Goal: Information Seeking & Learning: Learn about a topic

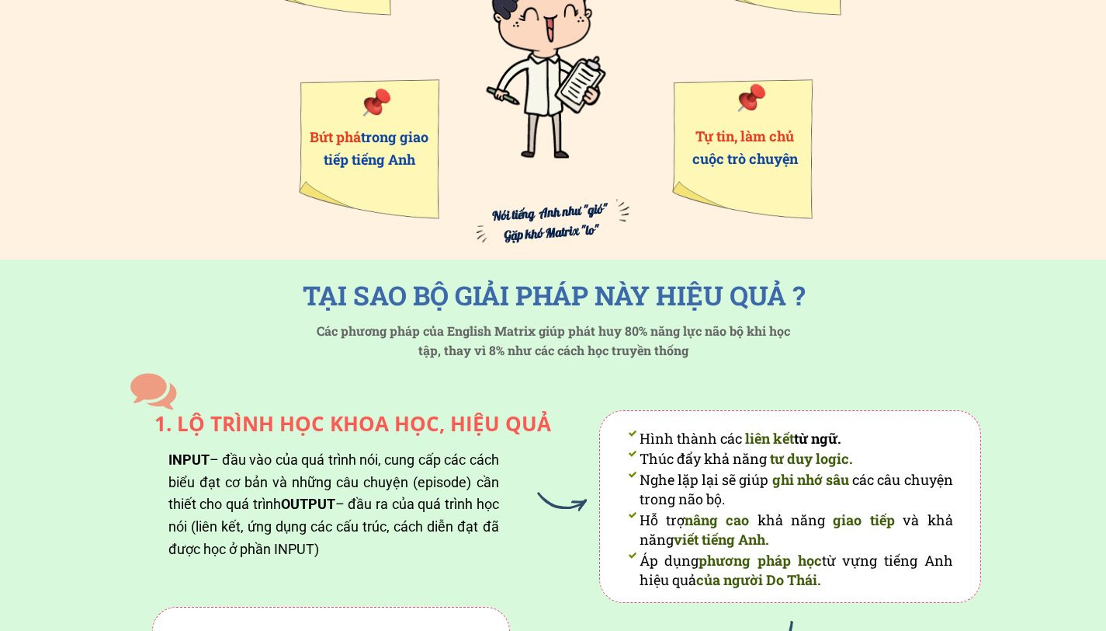
scroll to position [1232, 0]
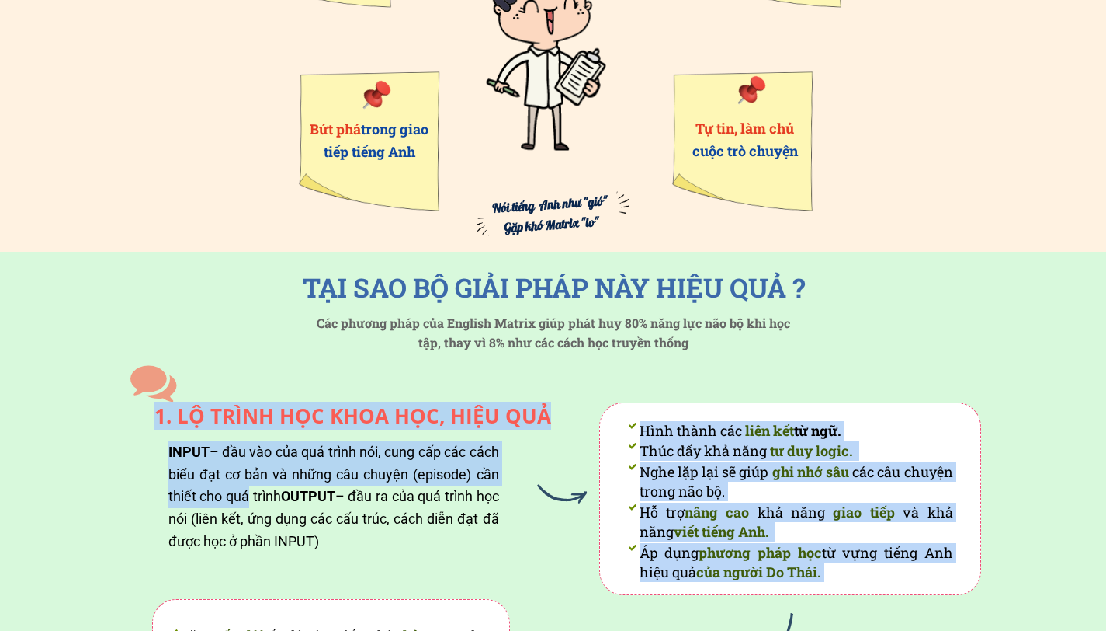
drag, startPoint x: 277, startPoint y: 438, endPoint x: 275, endPoint y: 499, distance: 60.6
click at [275, 499] on div "INPUT – đầu vào của quá trình nói, cung cấp các cách biểu đạt cơ bản và những c…" at bounding box center [333, 497] width 331 height 112
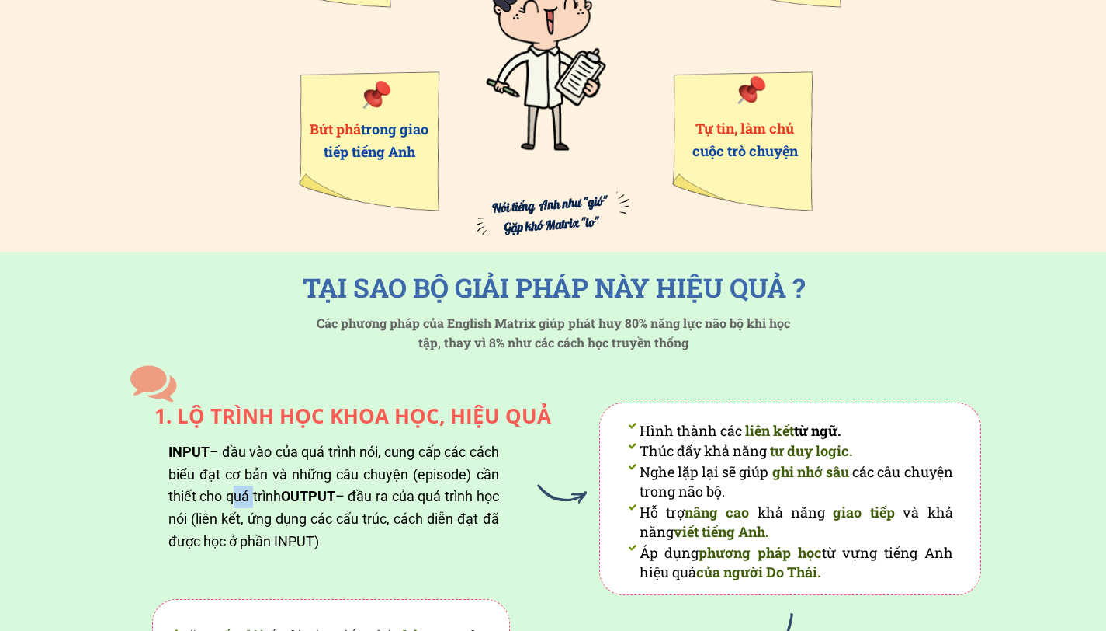
click at [275, 499] on div "INPUT – đầu vào của quá trình nói, cung cấp các cách biểu đạt cơ bản và những c…" at bounding box center [333, 497] width 331 height 112
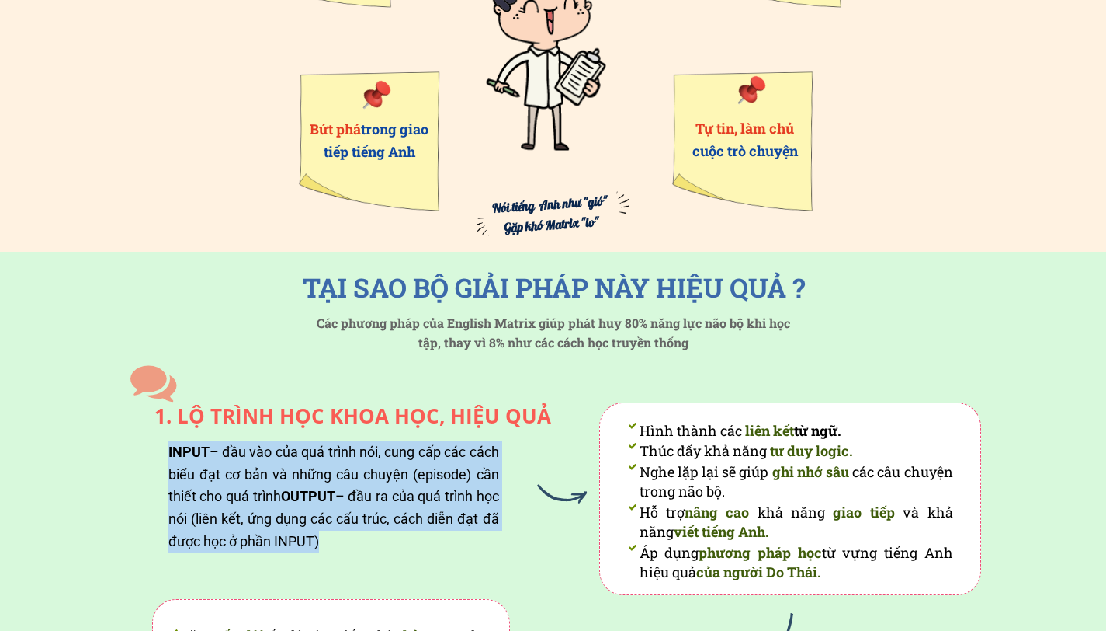
click at [275, 499] on div "INPUT – đầu vào của quá trình nói, cung cấp các cách biểu đạt cơ bản và những c…" at bounding box center [333, 497] width 331 height 112
click at [361, 534] on div "INPUT – đầu vào của quá trình nói, cung cấp các cách biểu đạt cơ bản và những c…" at bounding box center [333, 497] width 331 height 112
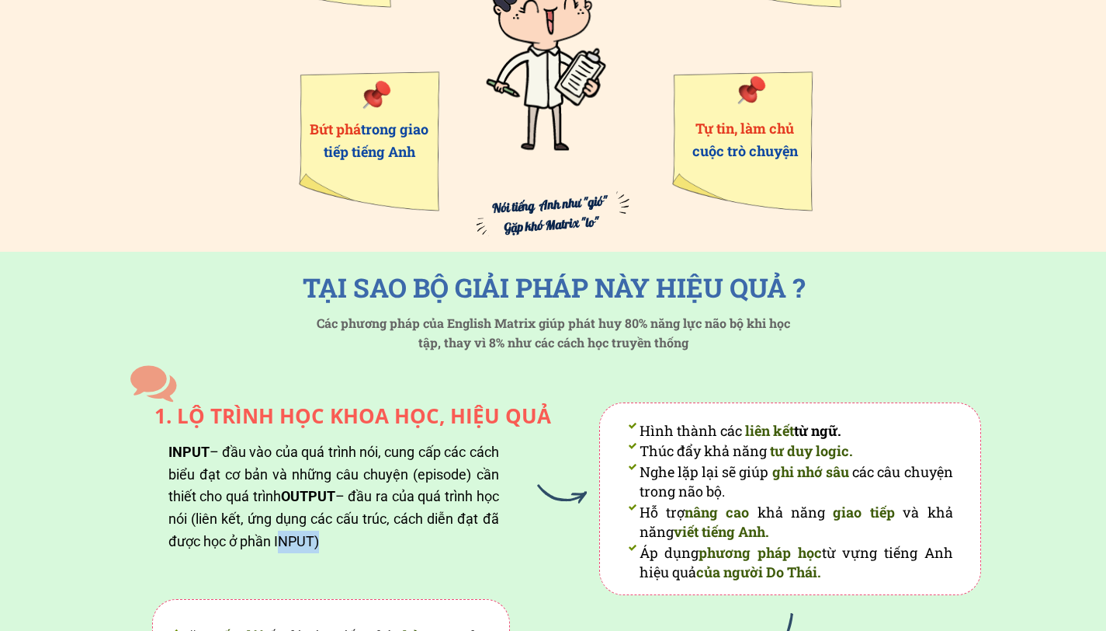
click at [361, 534] on div "INPUT – đầu vào của quá trình nói, cung cấp các cách biểu đạt cơ bản và những c…" at bounding box center [333, 497] width 331 height 112
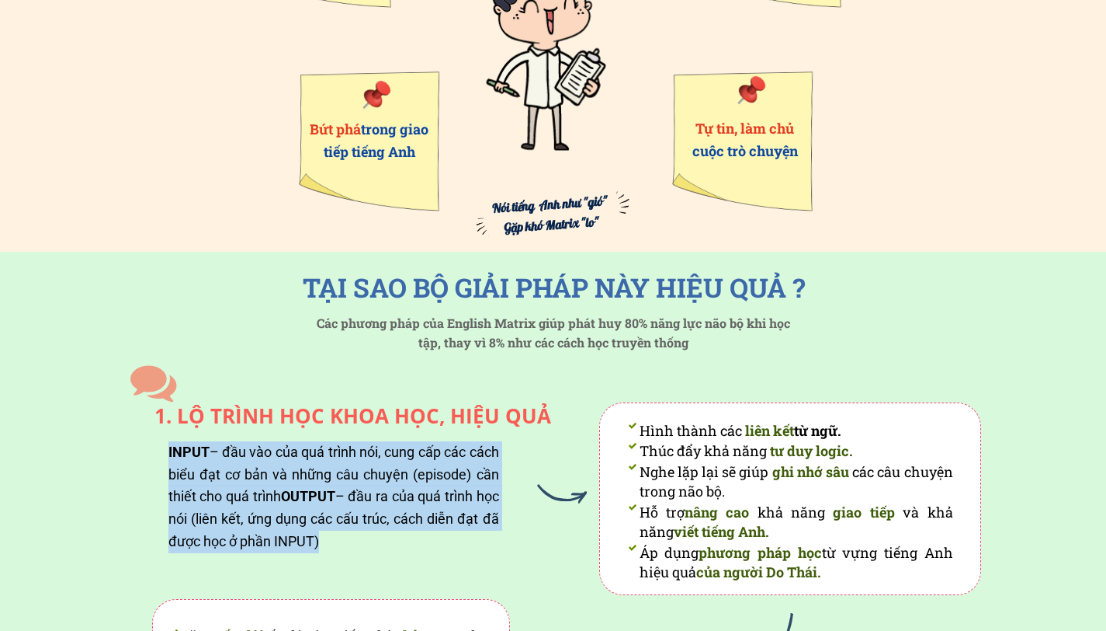
click at [361, 534] on div "INPUT – đầu vào của quá trình nói, cung cấp các cách biểu đạt cơ bản và những c…" at bounding box center [333, 497] width 331 height 112
click at [433, 541] on div "INPUT – đầu vào của quá trình nói, cung cấp các cách biểu đạt cơ bản và những c…" at bounding box center [333, 497] width 331 height 112
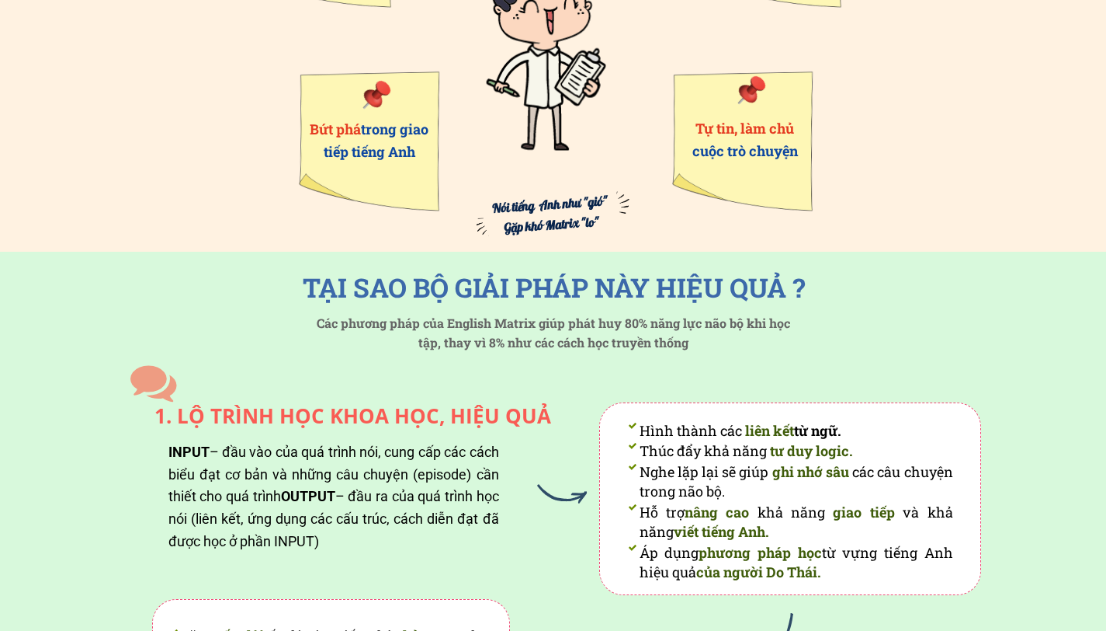
click at [433, 541] on div "INPUT – đầu vào của quá trình nói, cung cấp các cách biểu đạt cơ bản và những c…" at bounding box center [333, 497] width 331 height 112
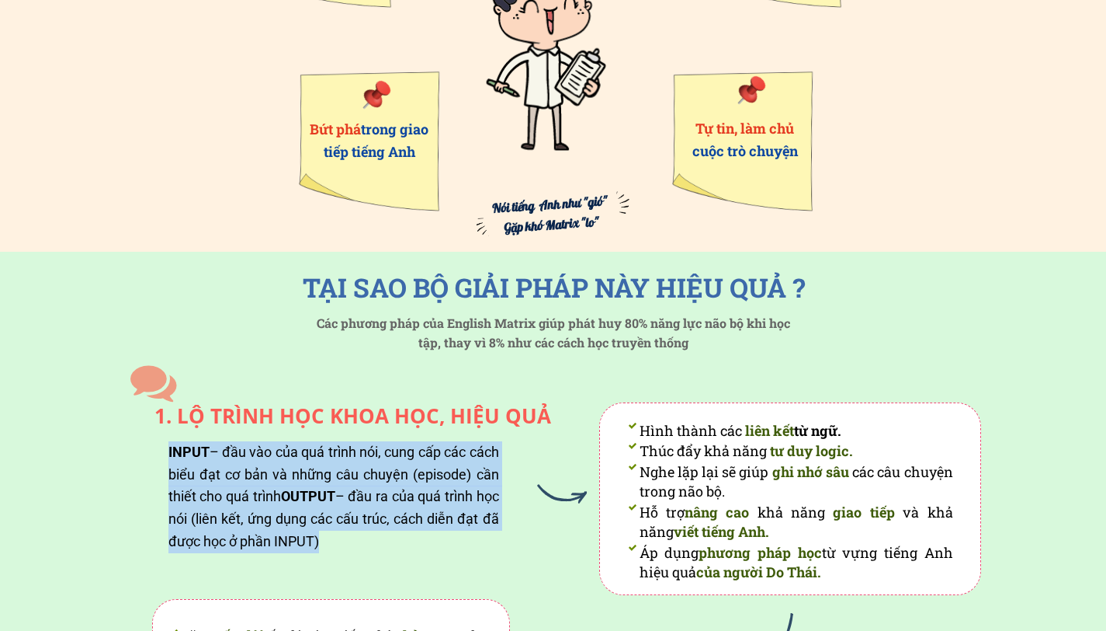
click at [433, 541] on div "INPUT – đầu vào của quá trình nói, cung cấp các cách biểu đạt cơ bản và những c…" at bounding box center [333, 497] width 331 height 112
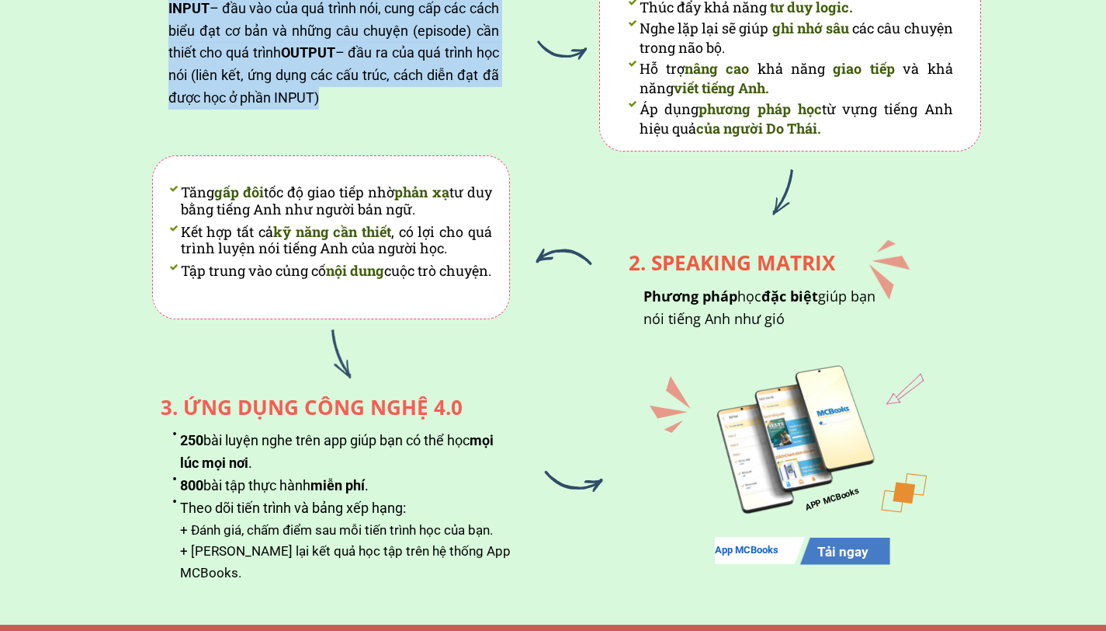
scroll to position [1684, 0]
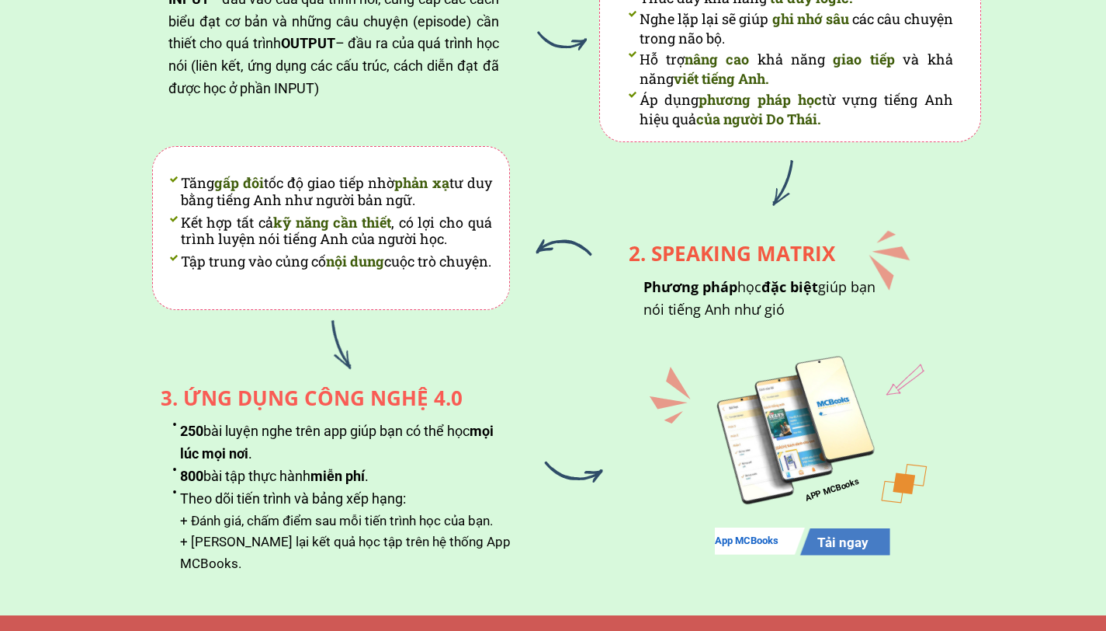
click at [432, 540] on div "+ Đánh giá, chấm điểm sau mỗi tiến trình học của bạn. + [PERSON_NAME] lại kết q…" at bounding box center [363, 552] width 366 height 85
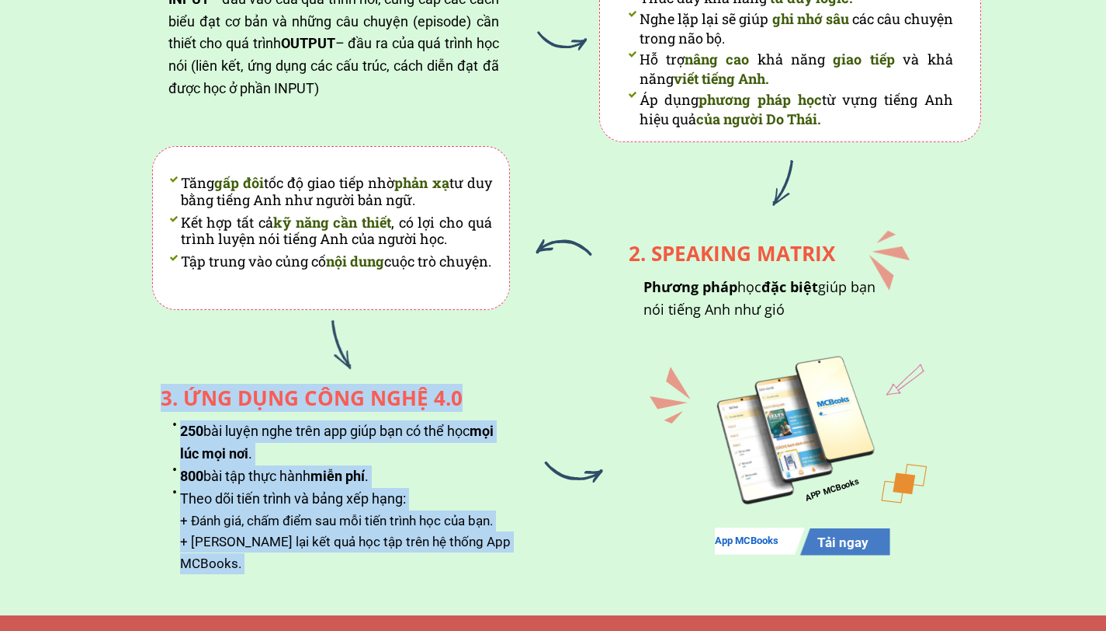
drag, startPoint x: 432, startPoint y: 540, endPoint x: 453, endPoint y: 449, distance: 93.4
click at [453, 449] on div "250 bài luyện nghe trên app giúp bạn có thể học mọi lúc mọi nơi . 800 bài tập t…" at bounding box center [336, 479] width 417 height 186
click at [453, 449] on li "250 bài luyện nghe trên app giúp bạn có thể học mọi lúc mọi nơi ." at bounding box center [341, 442] width 338 height 45
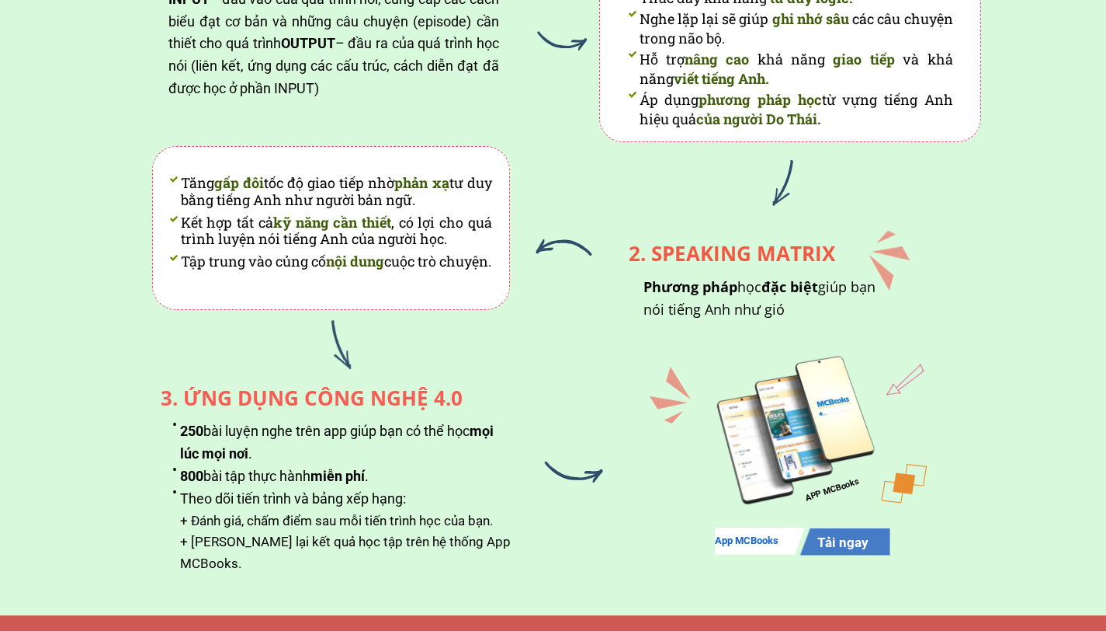
click at [453, 449] on li "250 bài luyện nghe trên app giúp bạn có thể học mọi lúc mọi nơi ." at bounding box center [341, 442] width 338 height 45
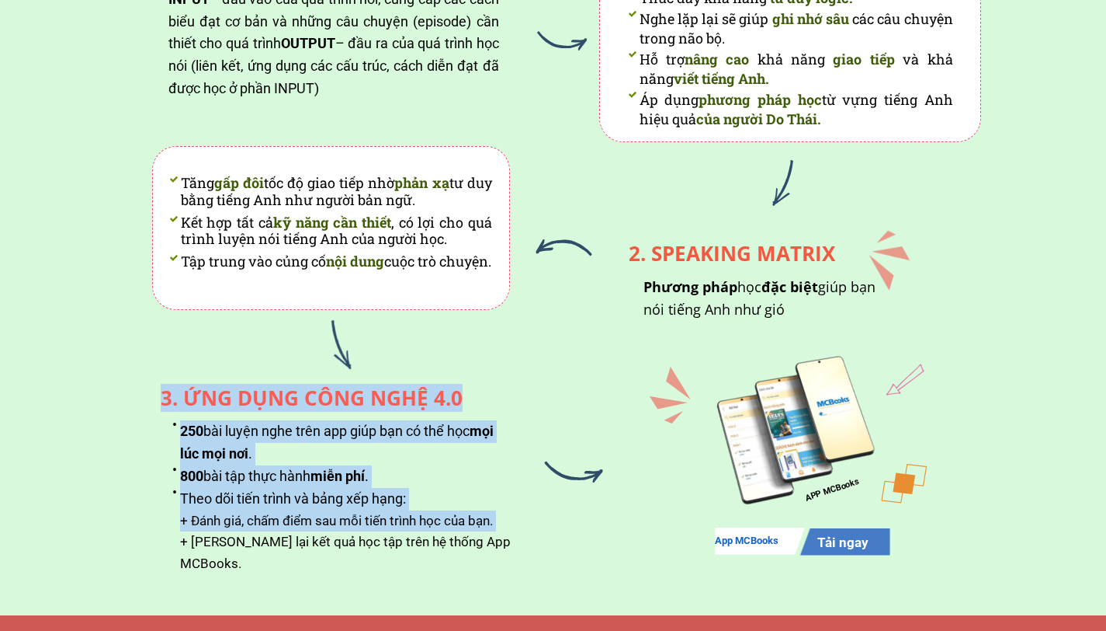
drag, startPoint x: 453, startPoint y: 449, endPoint x: 436, endPoint y: 527, distance: 80.3
click at [436, 526] on div "250 bài luyện nghe trên app giúp bạn có thể học mọi lúc mọi nơi . 800 bài tập t…" at bounding box center [336, 479] width 417 height 186
click at [436, 527] on div "+ Đánh giá, chấm điểm sau mỗi tiến trình học của bạn. + [PERSON_NAME] lại kết q…" at bounding box center [363, 552] width 366 height 85
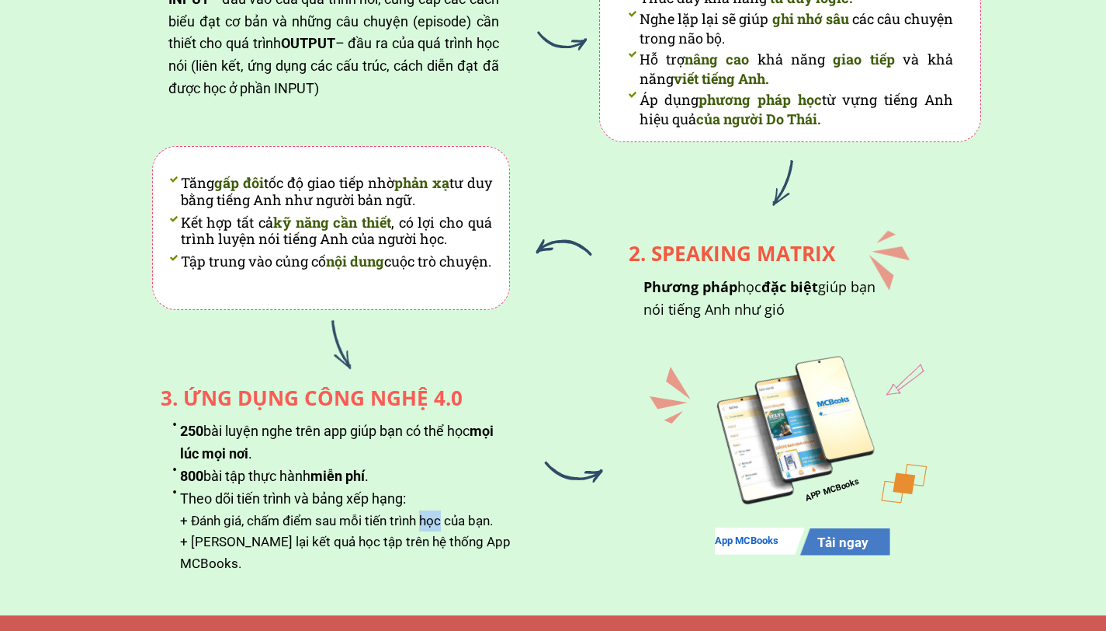
click at [436, 527] on div "+ Đánh giá, chấm điểm sau mỗi tiến trình học của bạn. + [PERSON_NAME] lại kết q…" at bounding box center [363, 552] width 366 height 85
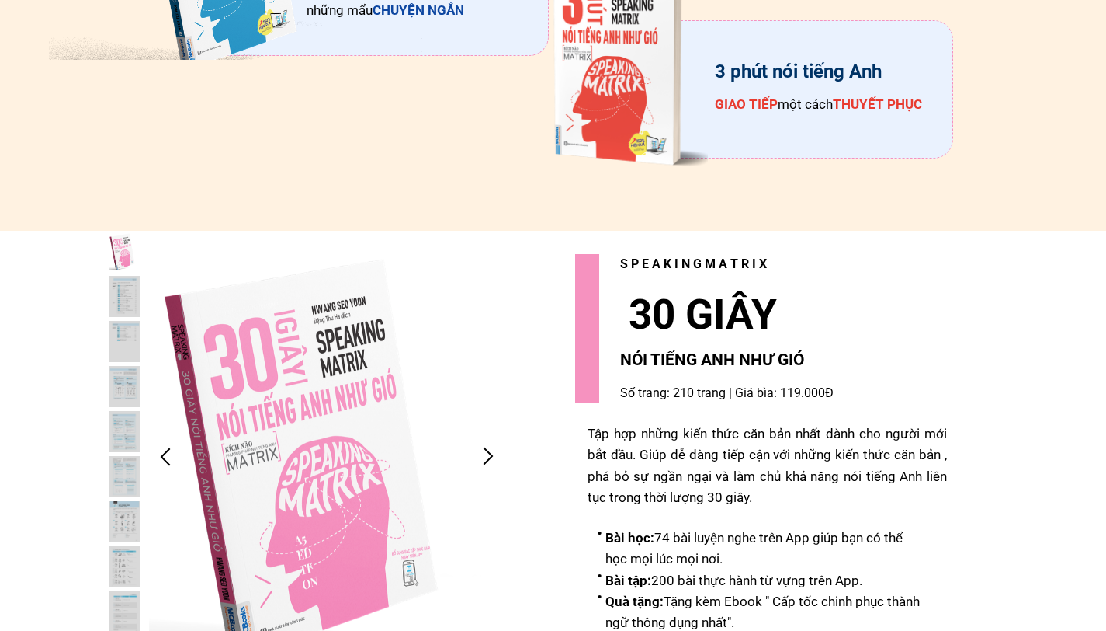
scroll to position [2909, 0]
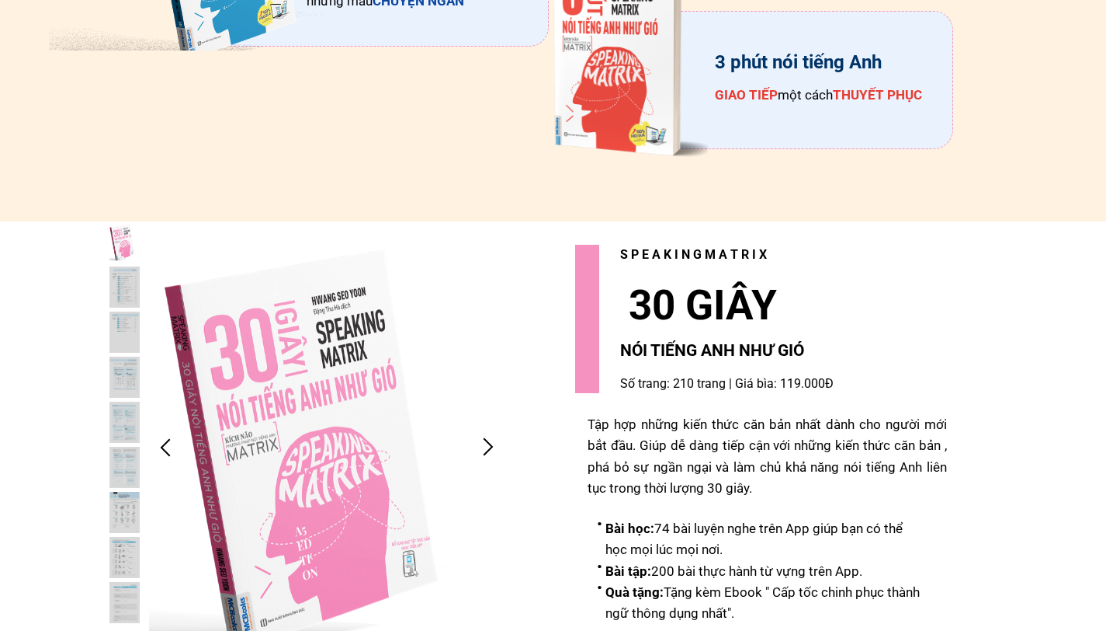
click at [715, 471] on div "Tập hợp những kiến thức căn bản nhất dành cho người mới bắt đầu. Giúp dễ dàng t…" at bounding box center [768, 456] width 360 height 85
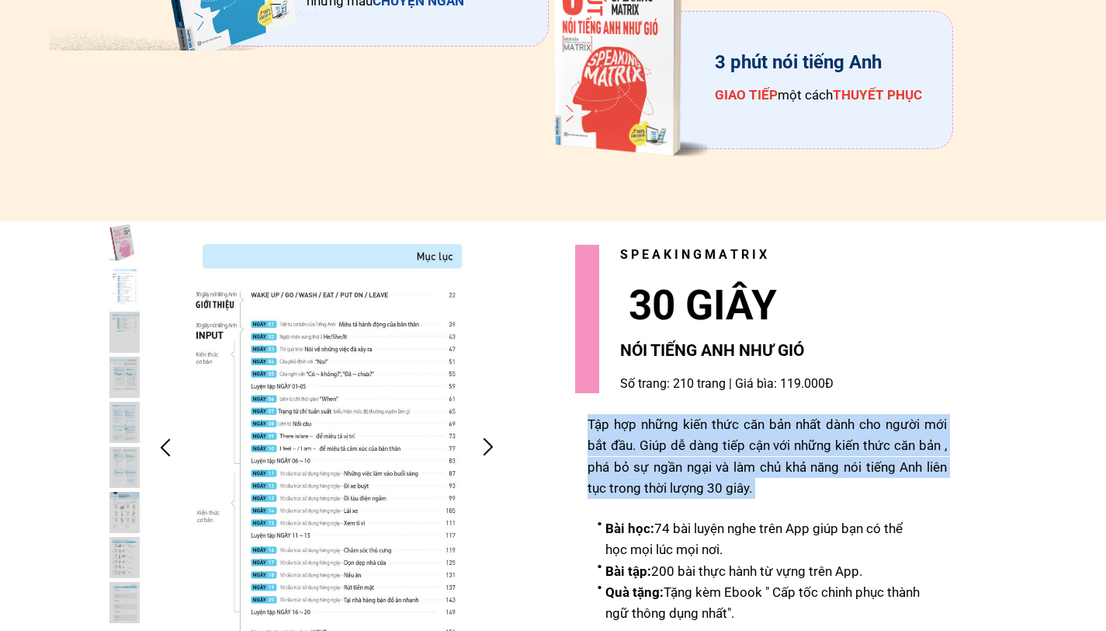
click at [715, 471] on div "Tập hợp những kiến thức căn bản nhất dành cho người mới bắt đầu. Giúp dễ dàng t…" at bounding box center [768, 456] width 360 height 85
click at [794, 486] on div "Tập hợp những kiến thức căn bản nhất dành cho người mới bắt đầu. Giúp dễ dàng t…" at bounding box center [768, 456] width 360 height 85
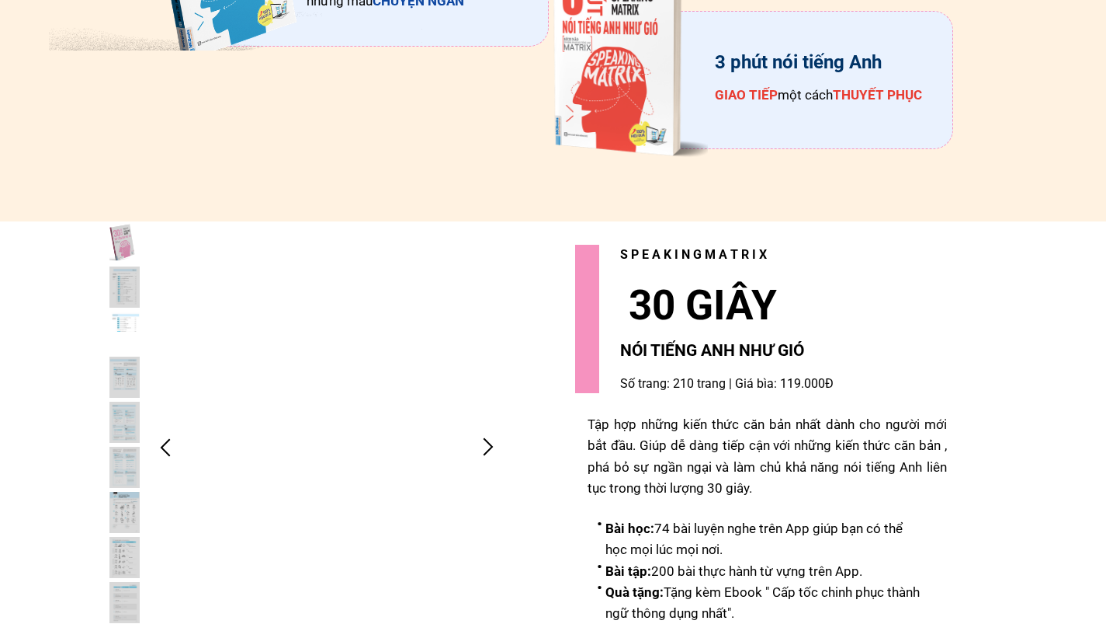
drag, startPoint x: 415, startPoint y: 449, endPoint x: 363, endPoint y: 450, distance: 52.8
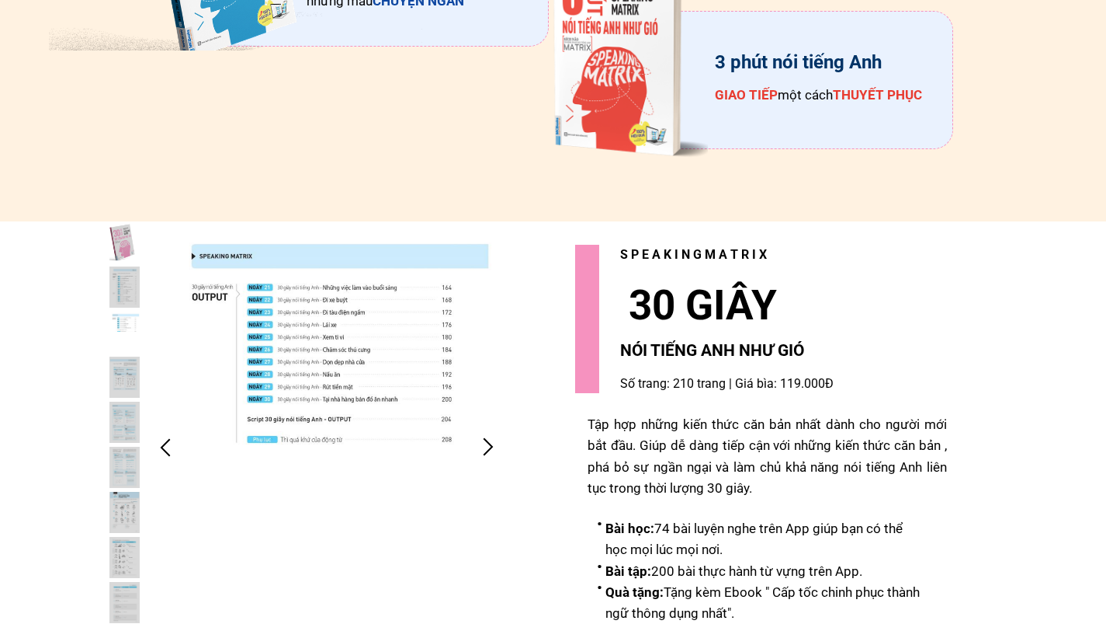
click at [363, 450] on div at bounding box center [327, 446] width 356 height 450
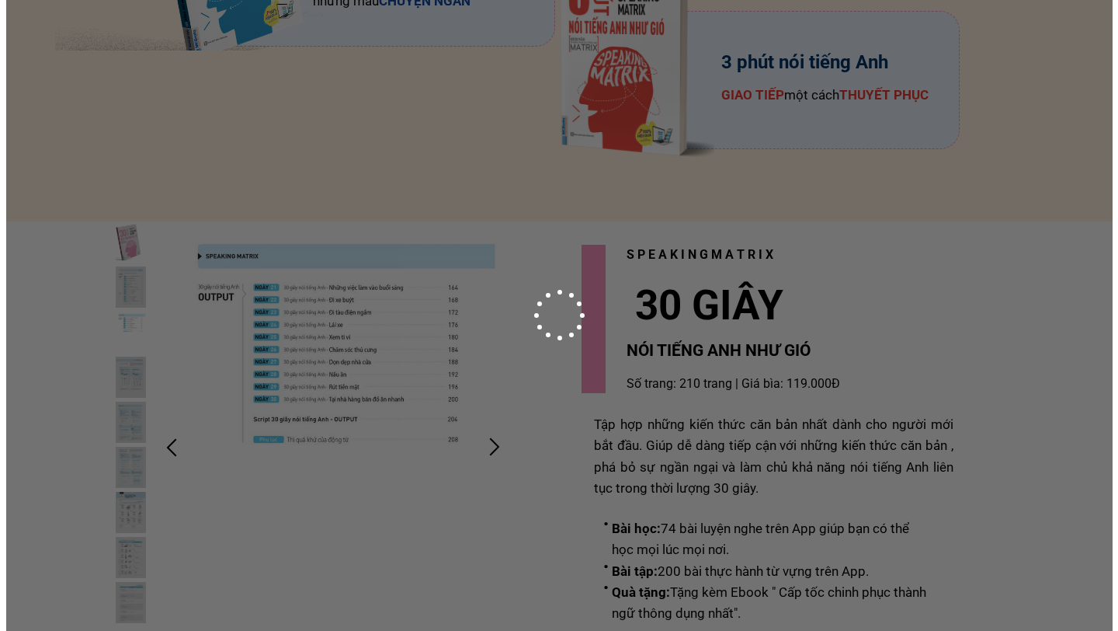
scroll to position [0, 0]
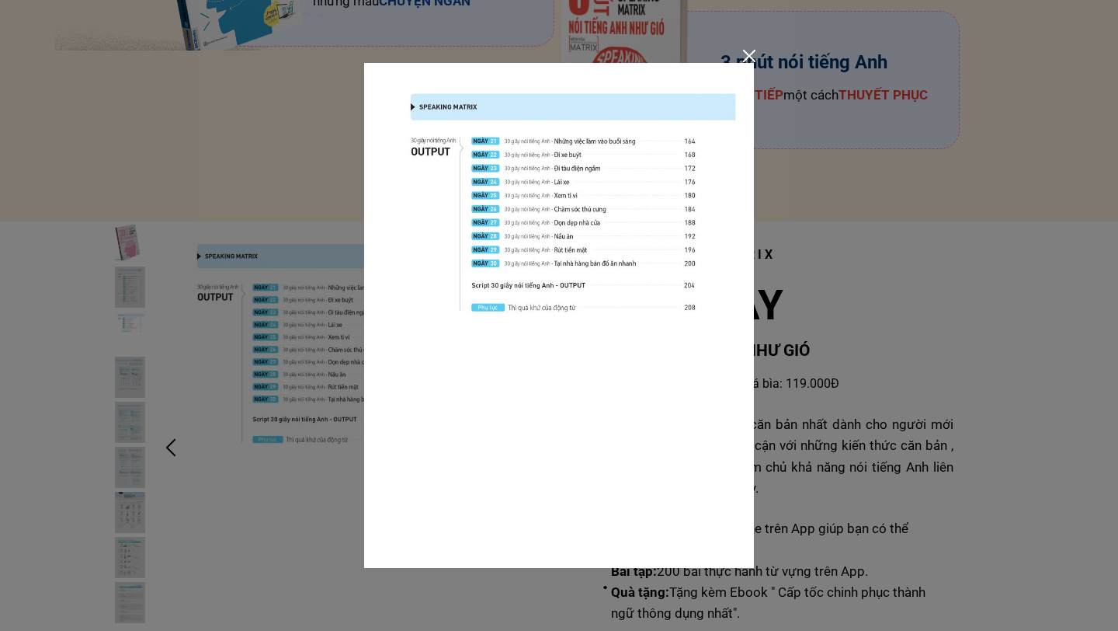
drag, startPoint x: 721, startPoint y: 453, endPoint x: 846, endPoint y: 452, distance: 125.0
click at [721, 453] on img at bounding box center [559, 315] width 390 height 505
click at [847, 451] on div at bounding box center [559, 315] width 1118 height 631
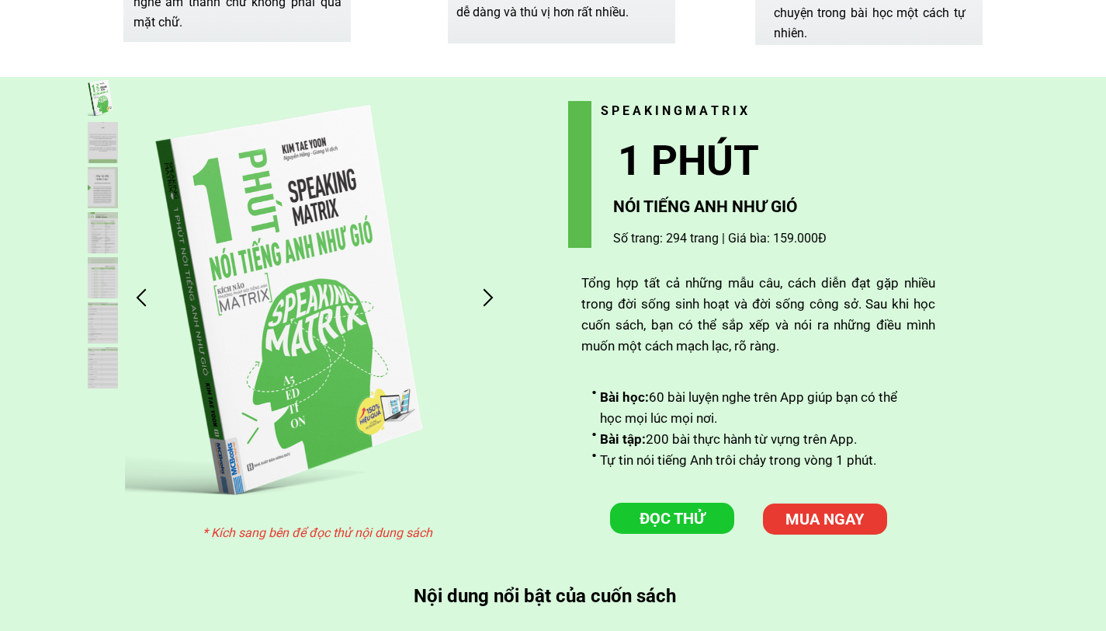
scroll to position [3882, 0]
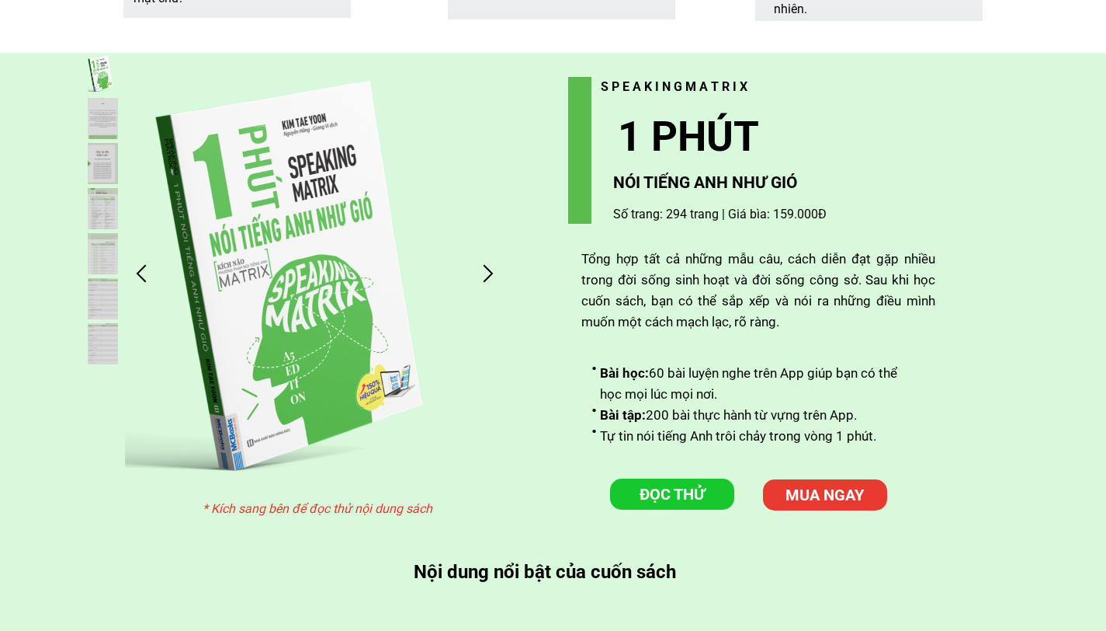
click at [488, 273] on div at bounding box center [488, 273] width 26 height 26
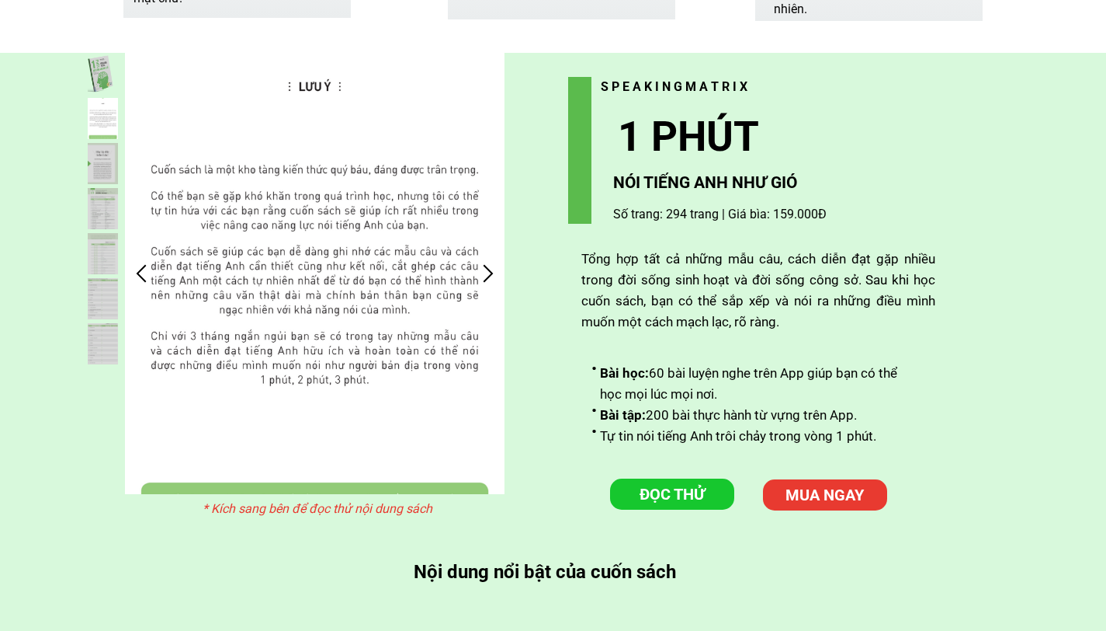
click at [488, 273] on div at bounding box center [488, 273] width 26 height 26
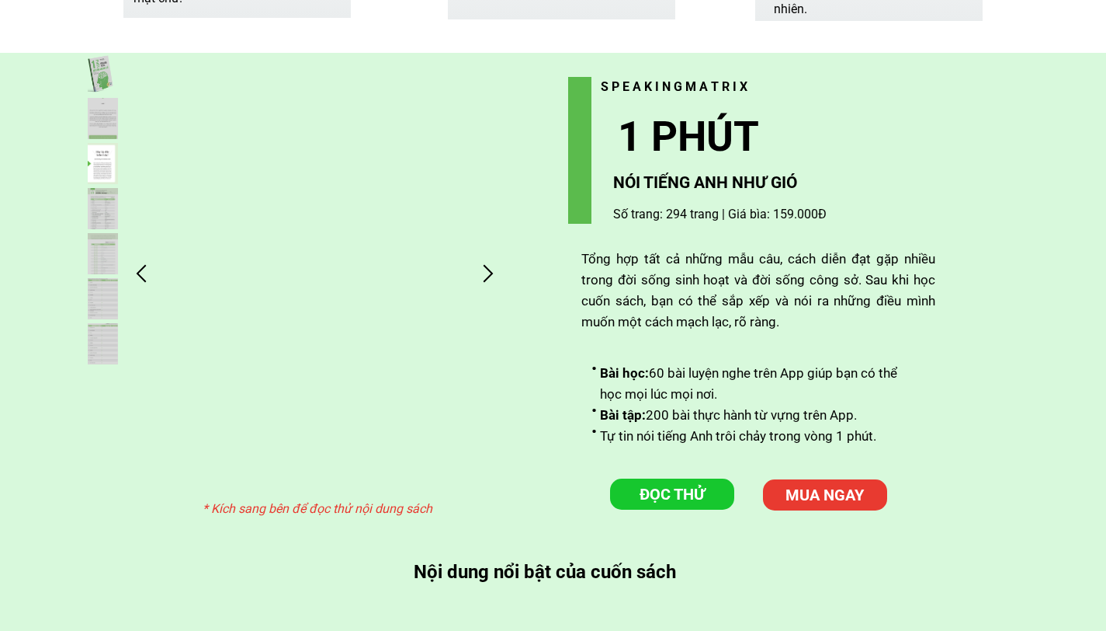
click at [488, 273] on div at bounding box center [488, 273] width 26 height 26
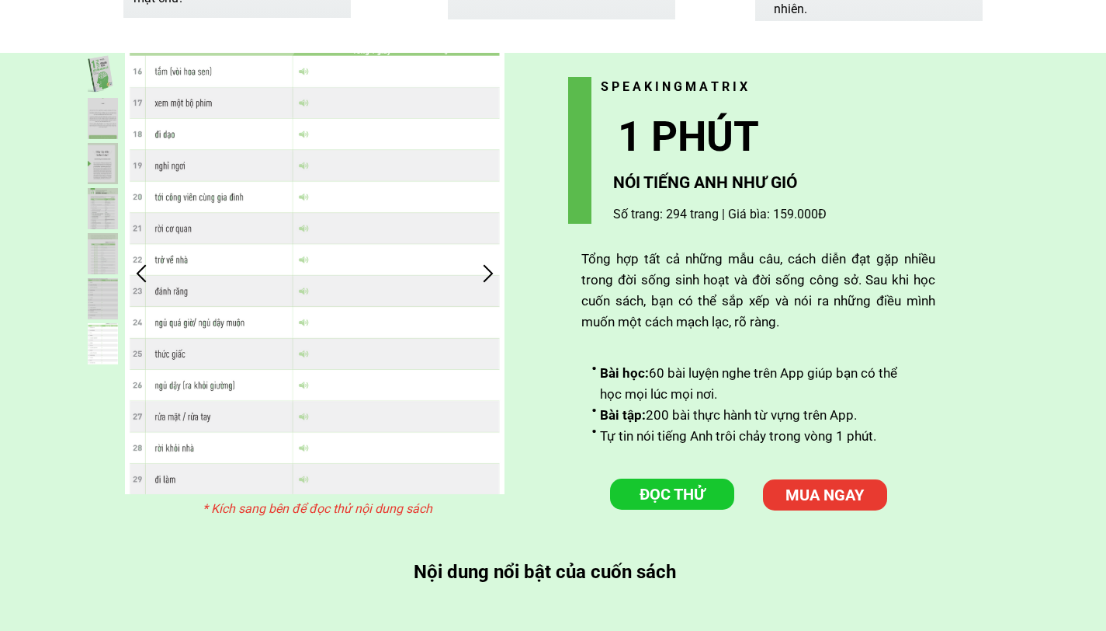
click at [488, 273] on div at bounding box center [488, 273] width 26 height 26
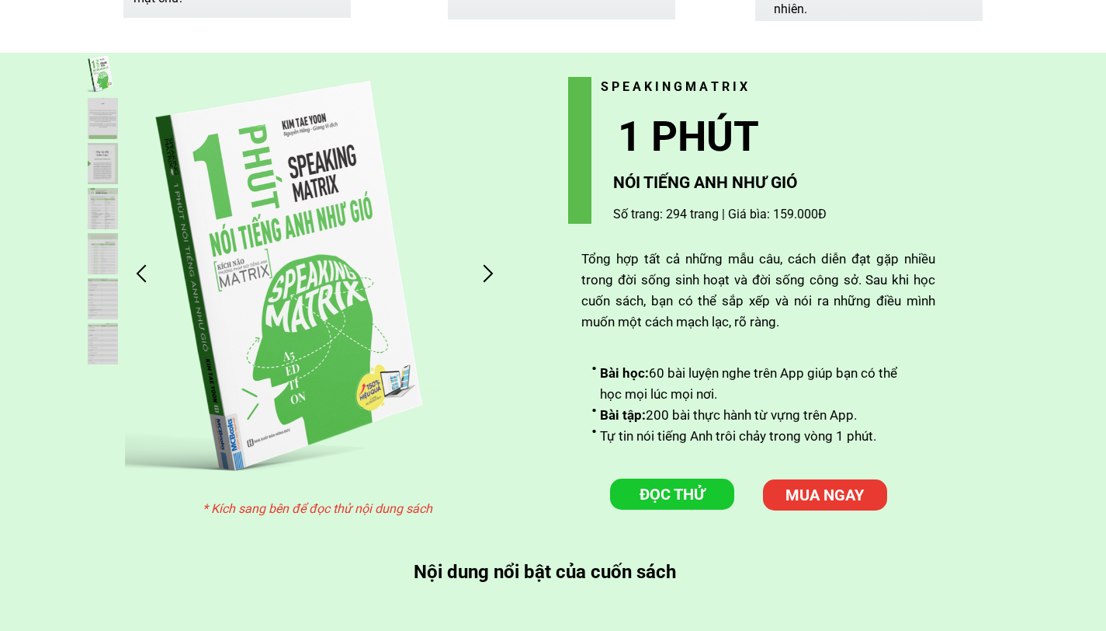
click at [488, 273] on div at bounding box center [488, 273] width 26 height 26
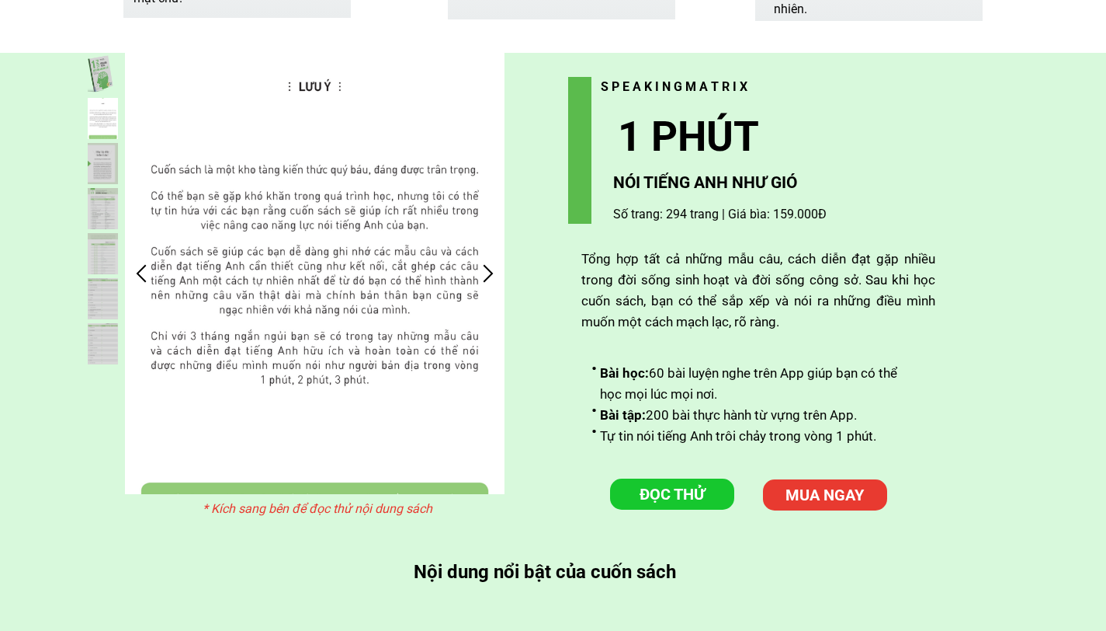
click at [488, 273] on div at bounding box center [488, 273] width 26 height 26
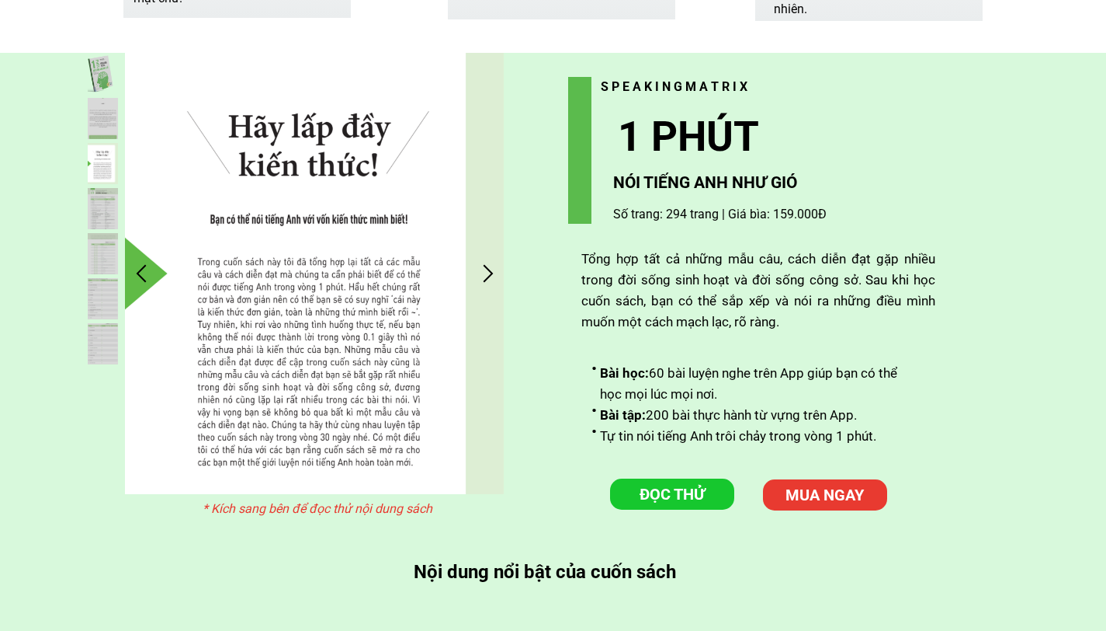
click at [374, 324] on div at bounding box center [314, 273] width 380 height 440
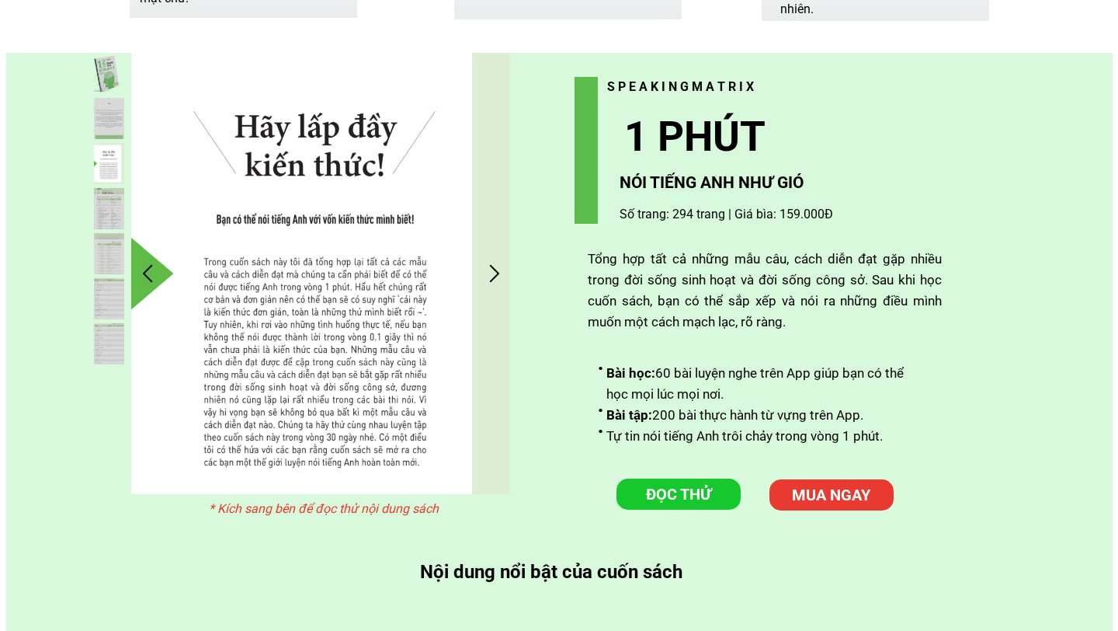
scroll to position [0, 0]
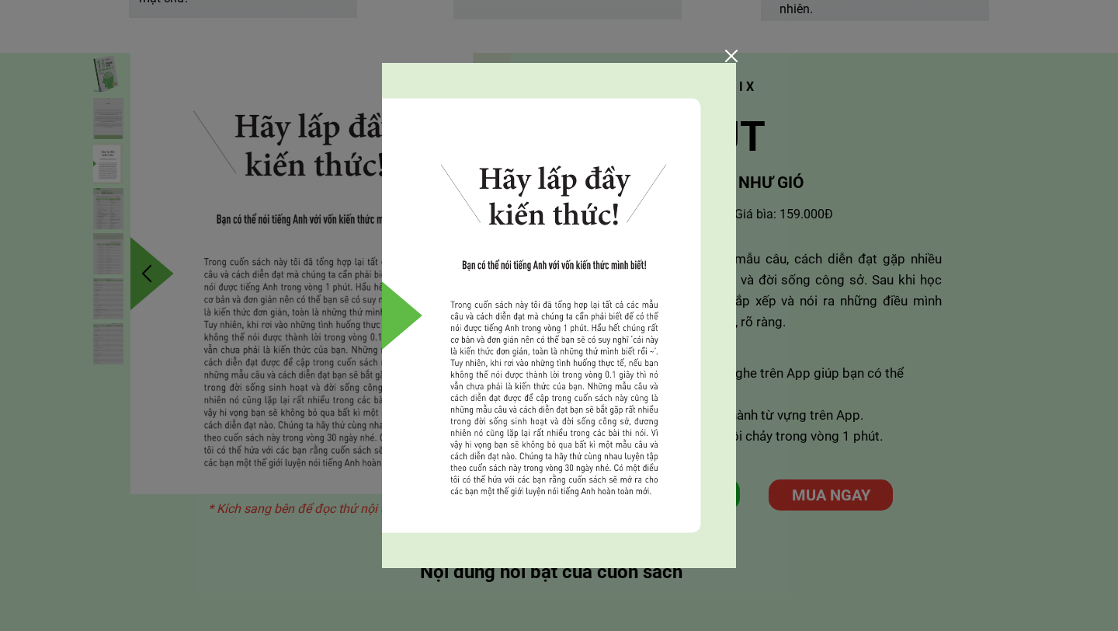
click at [811, 342] on div at bounding box center [559, 315] width 1118 height 631
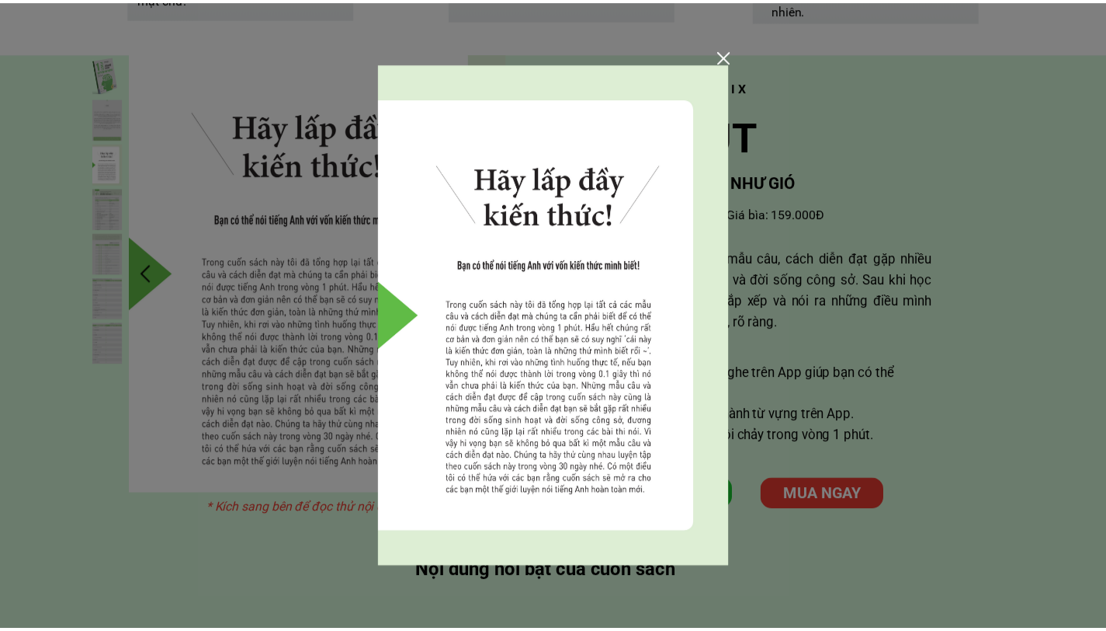
scroll to position [3882, 0]
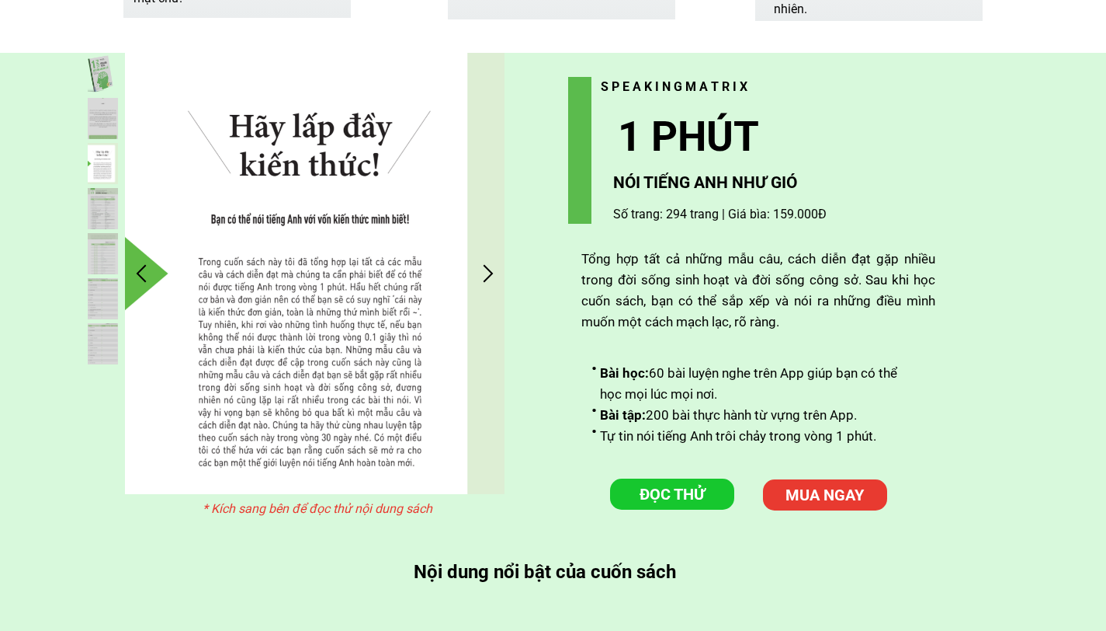
click at [482, 268] on div at bounding box center [488, 273] width 26 height 26
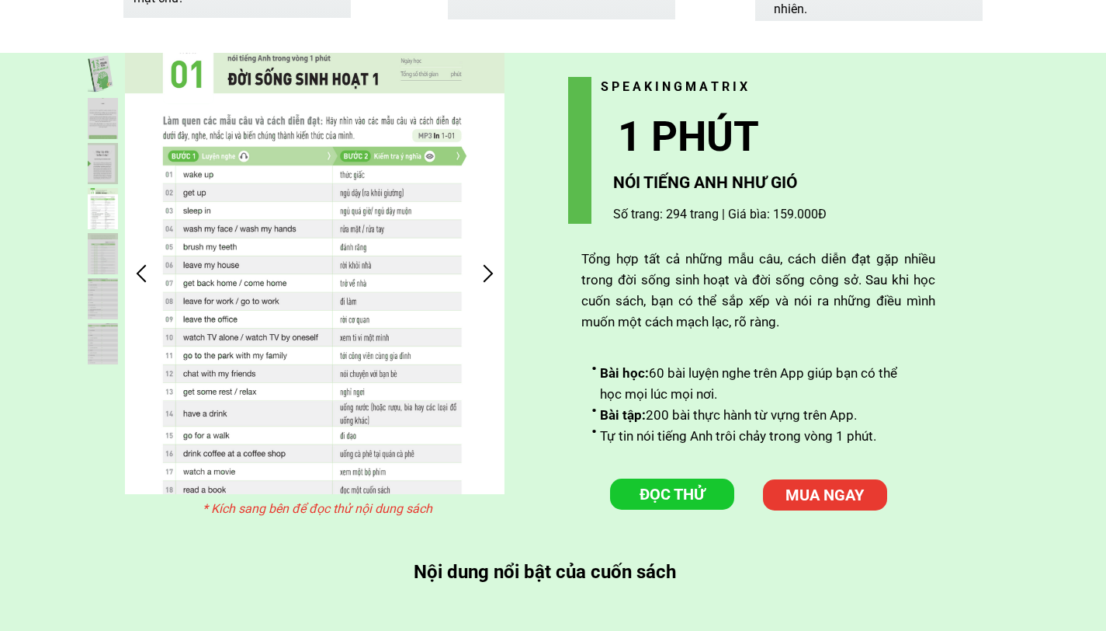
drag, startPoint x: 482, startPoint y: 268, endPoint x: 540, endPoint y: 268, distance: 58.2
click at [537, 269] on div "* Kích sang bên để đọc thử nội dung sách ĐỌC THỬ MUA NGAY 1 PHÚT NÓI TIẾNG ANH …" at bounding box center [554, 474] width 932 height 843
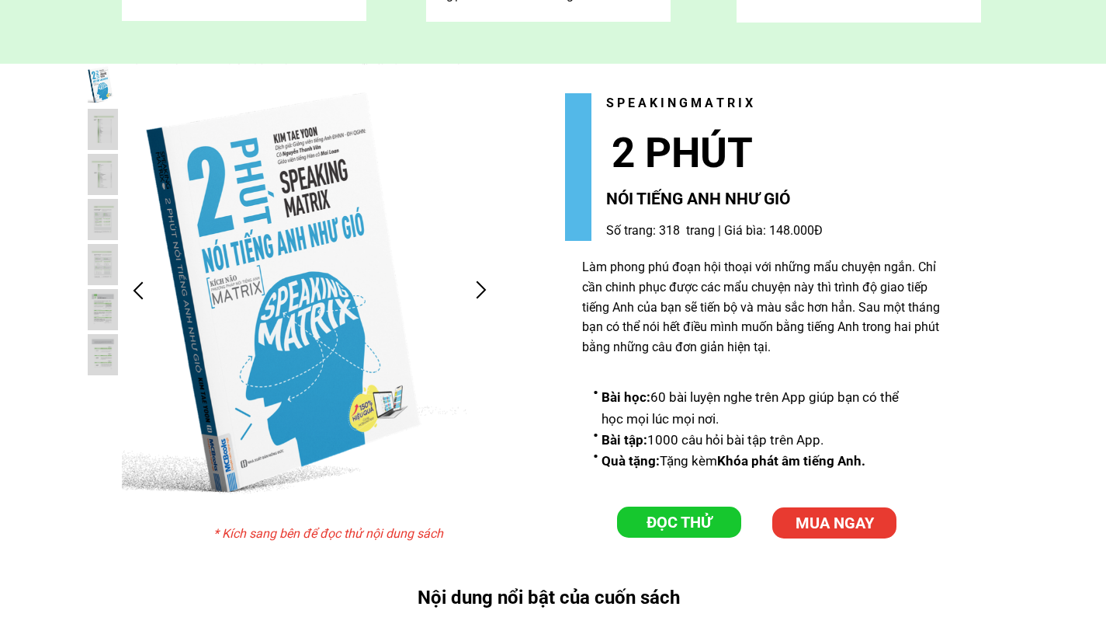
scroll to position [4723, 0]
